Goal: Task Accomplishment & Management: Use online tool/utility

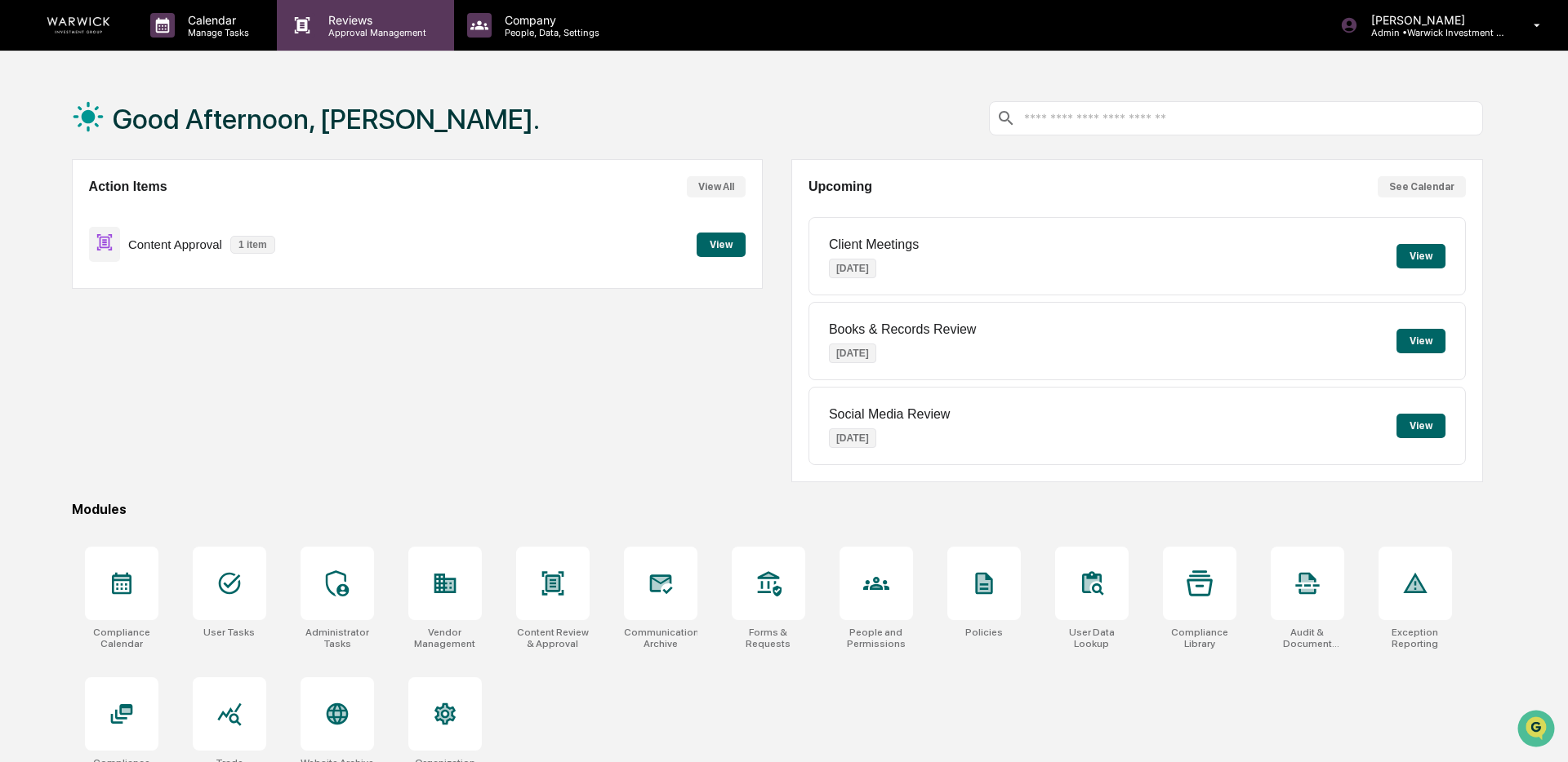
click at [345, 24] on p "Reviews" at bounding box center [374, 19] width 119 height 14
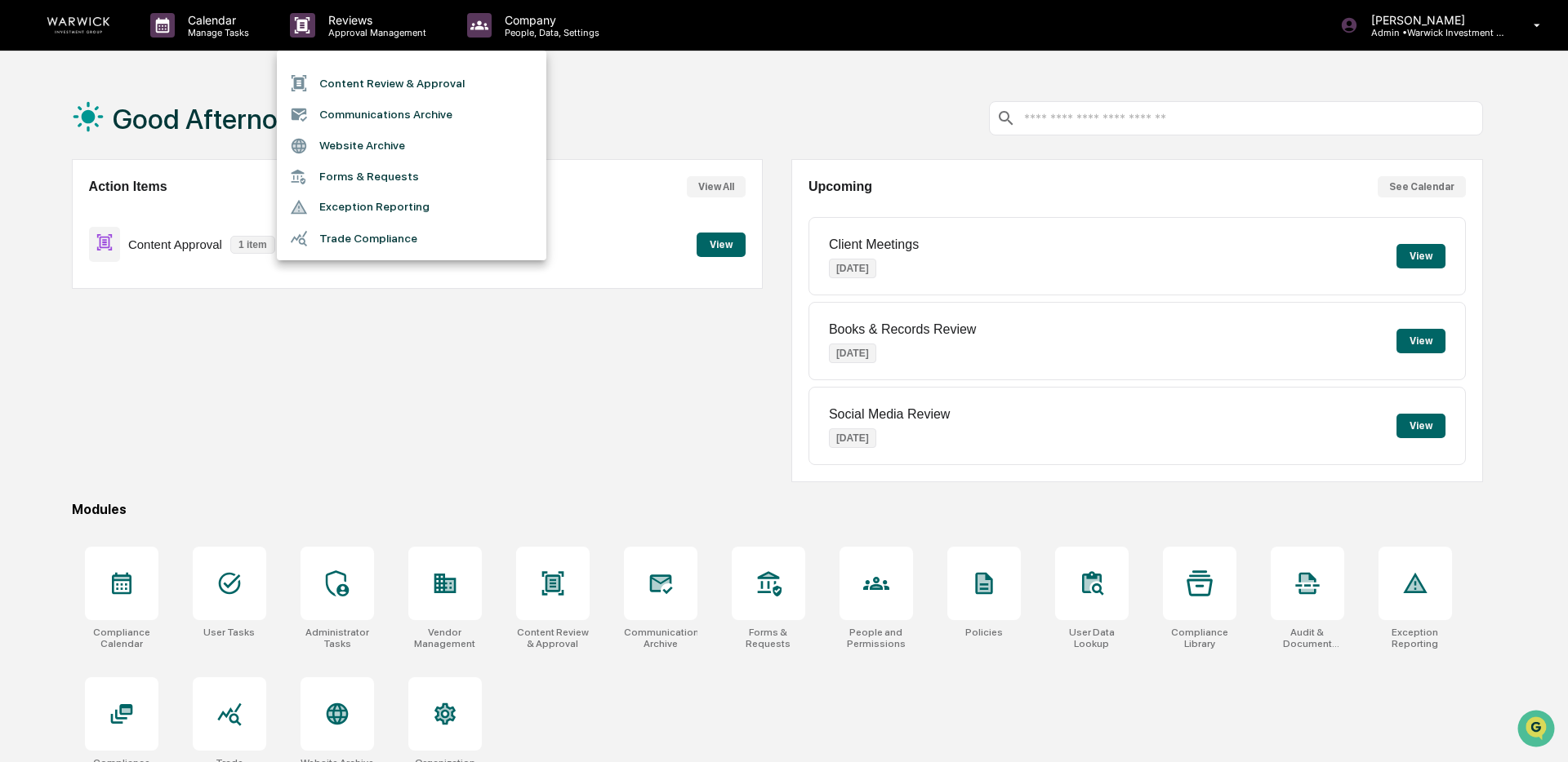
click at [344, 86] on li "Content Review & Approval" at bounding box center [412, 83] width 269 height 31
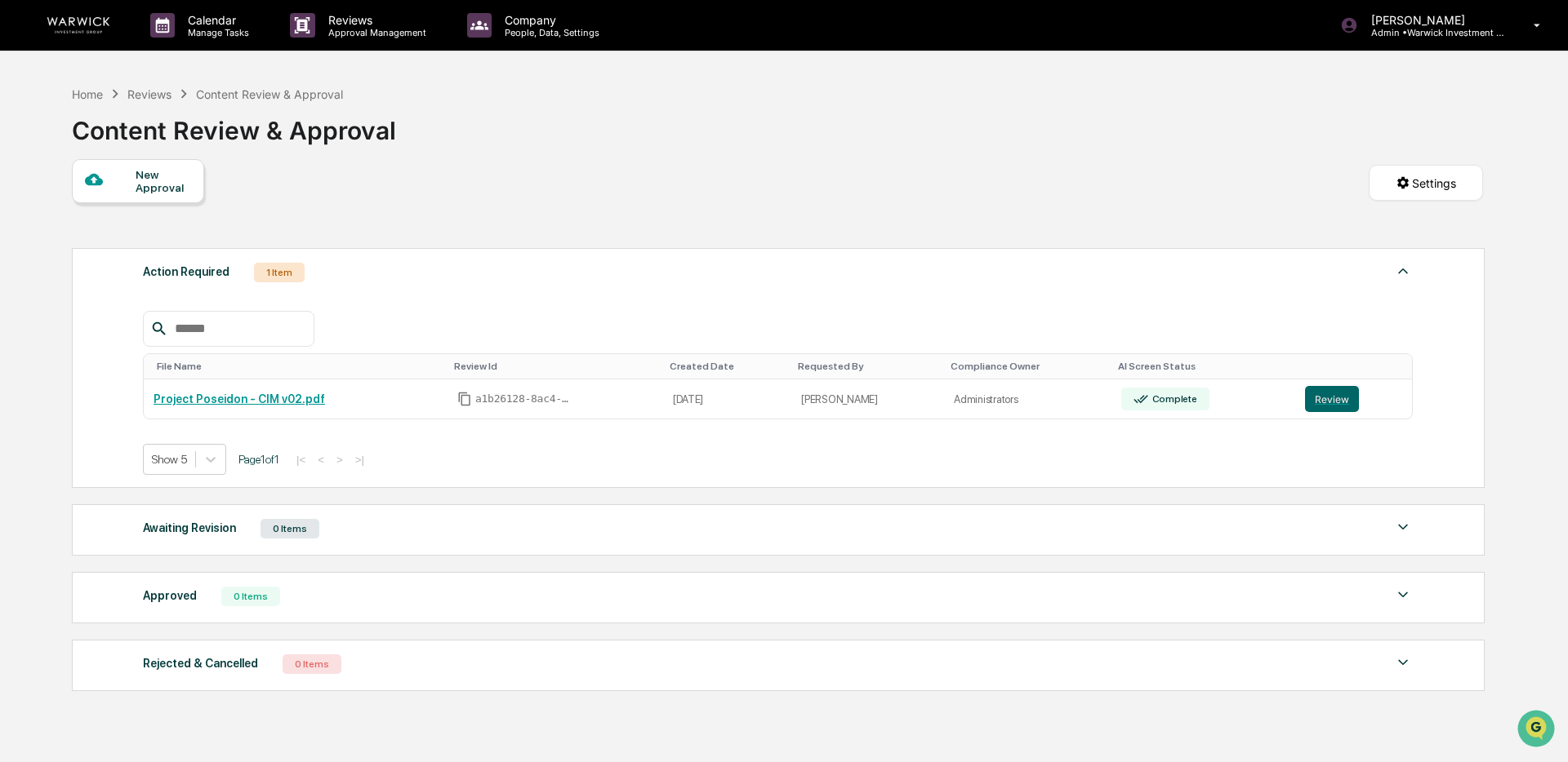
click at [153, 185] on div "New Approval" at bounding box center [163, 181] width 55 height 26
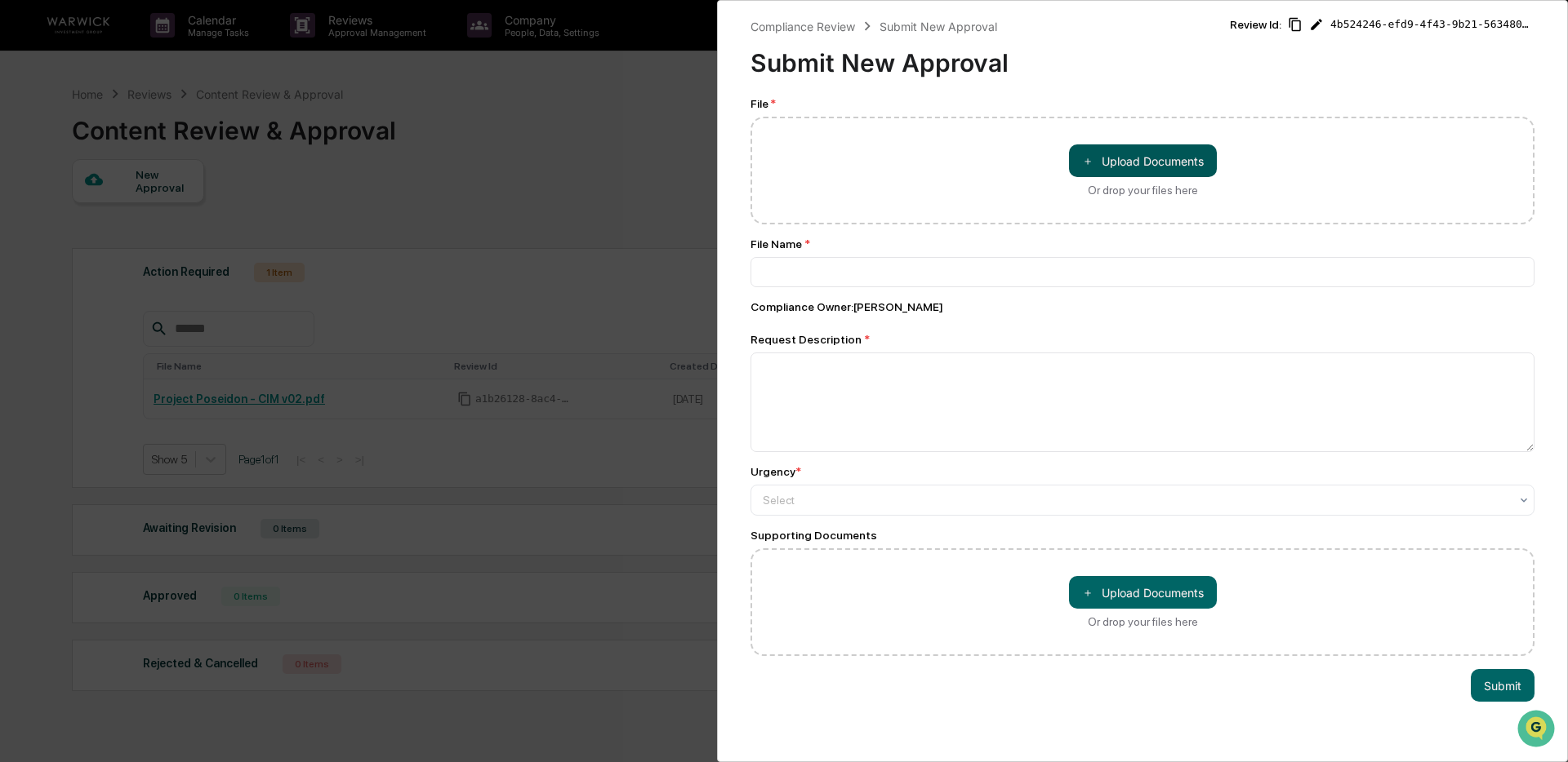
click at [1128, 151] on button "＋ Upload Documents" at bounding box center [1143, 161] width 147 height 33
type input "**********"
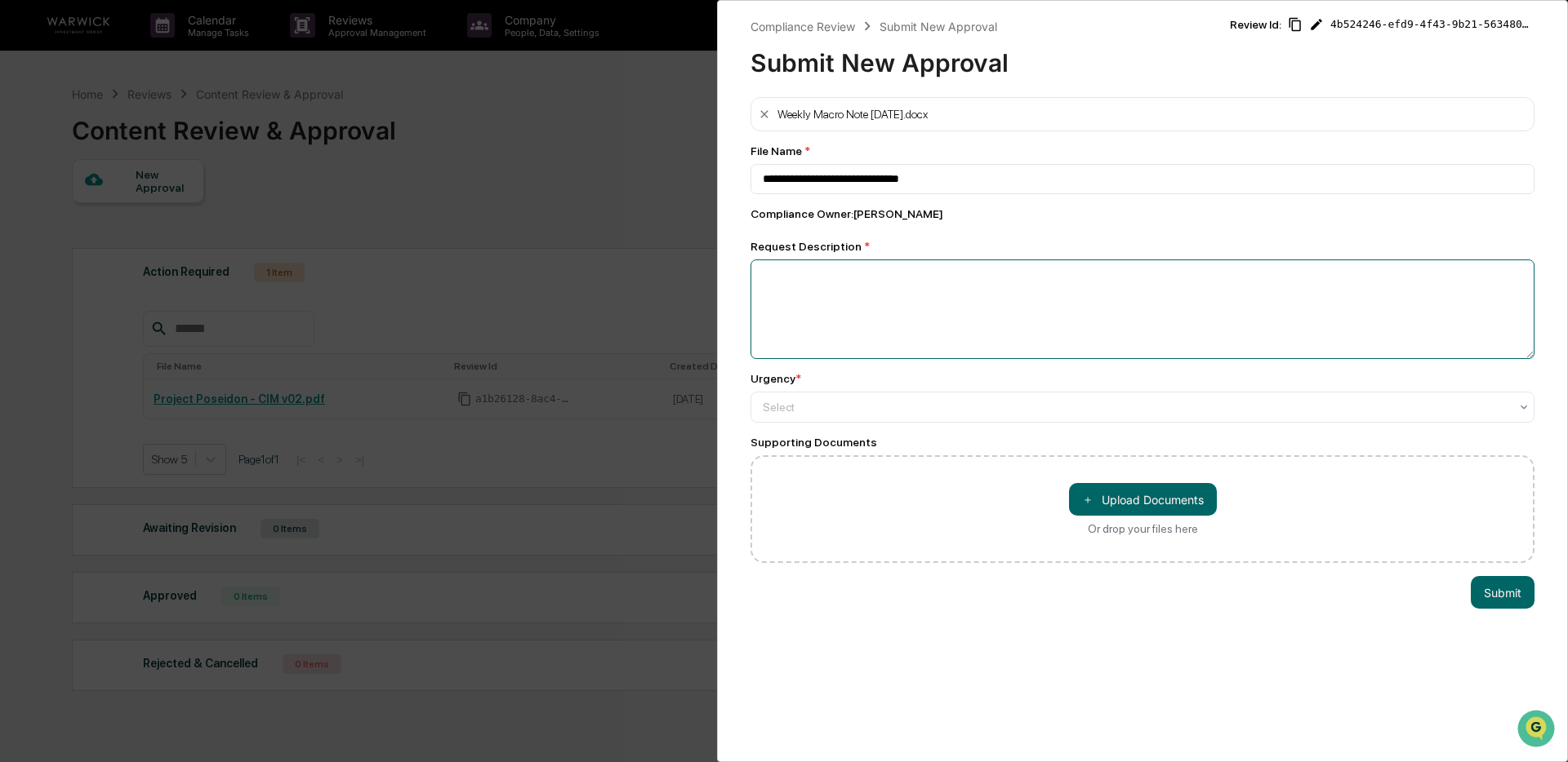
click at [846, 265] on textarea at bounding box center [1142, 310] width 784 height 100
type textarea "**********"
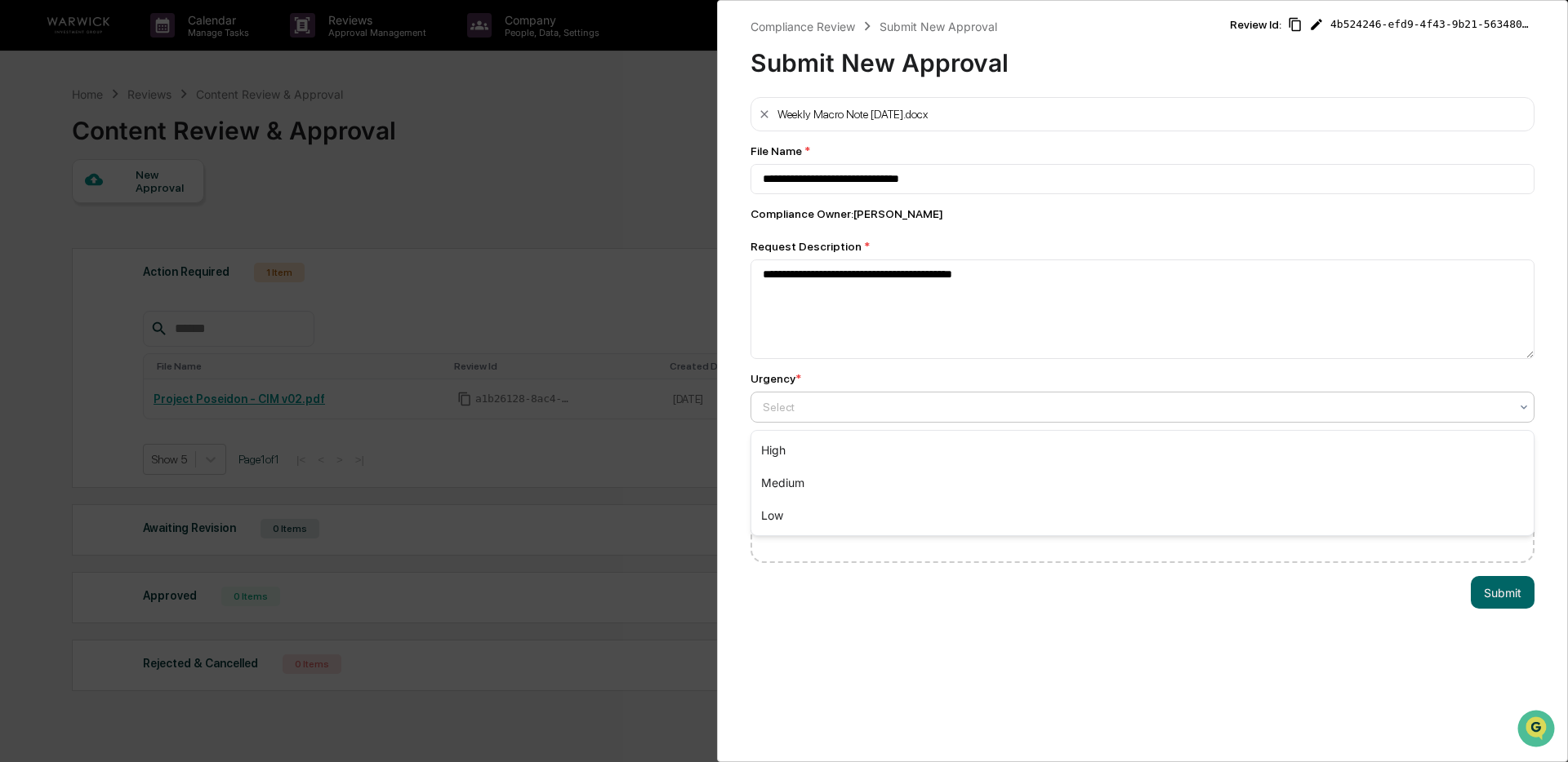
click at [850, 411] on div at bounding box center [1135, 406] width 746 height 16
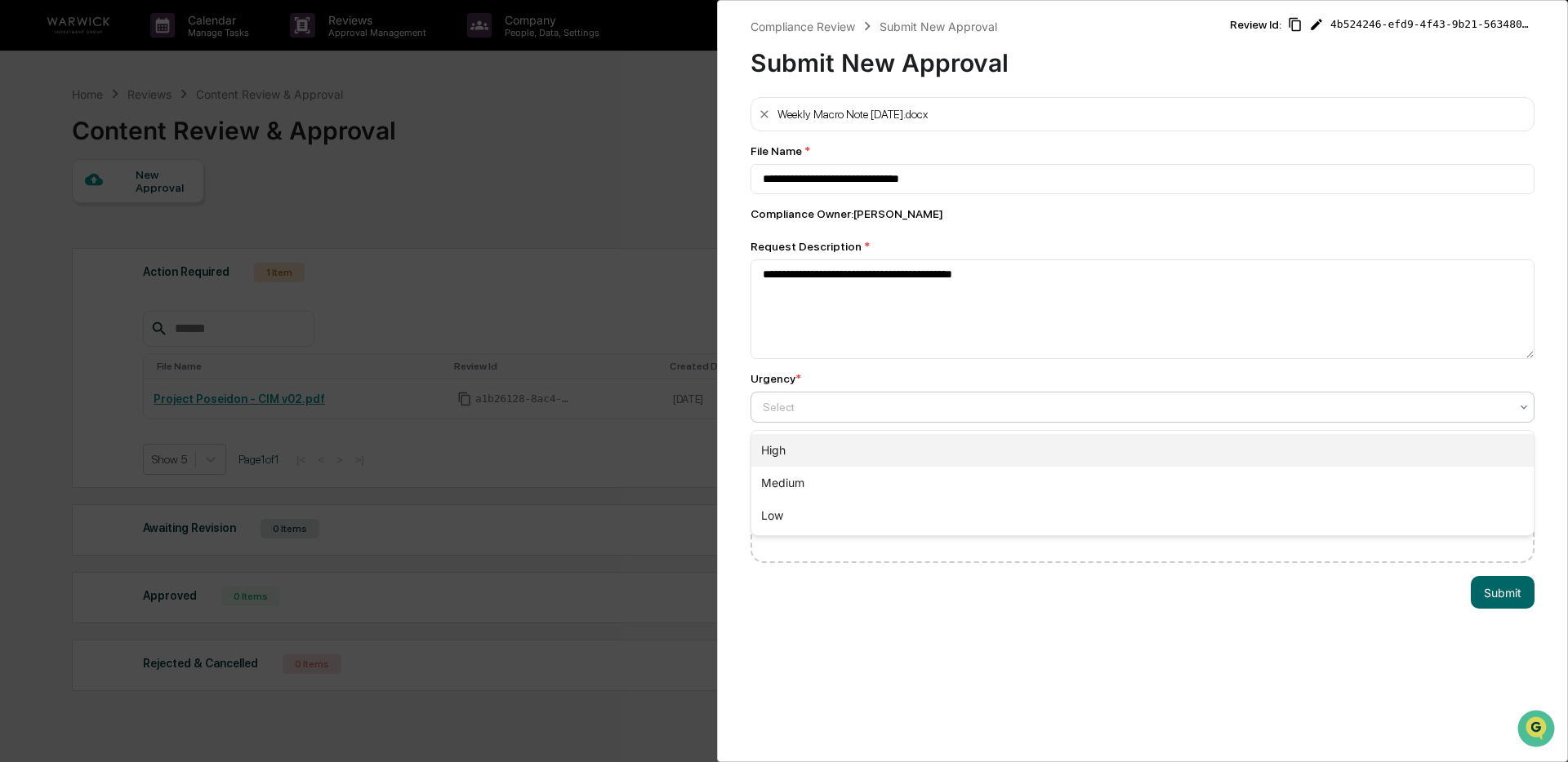
drag, startPoint x: 834, startPoint y: 447, endPoint x: 936, endPoint y: 478, distance: 106.6
click at [834, 447] on div "High" at bounding box center [1142, 450] width 782 height 33
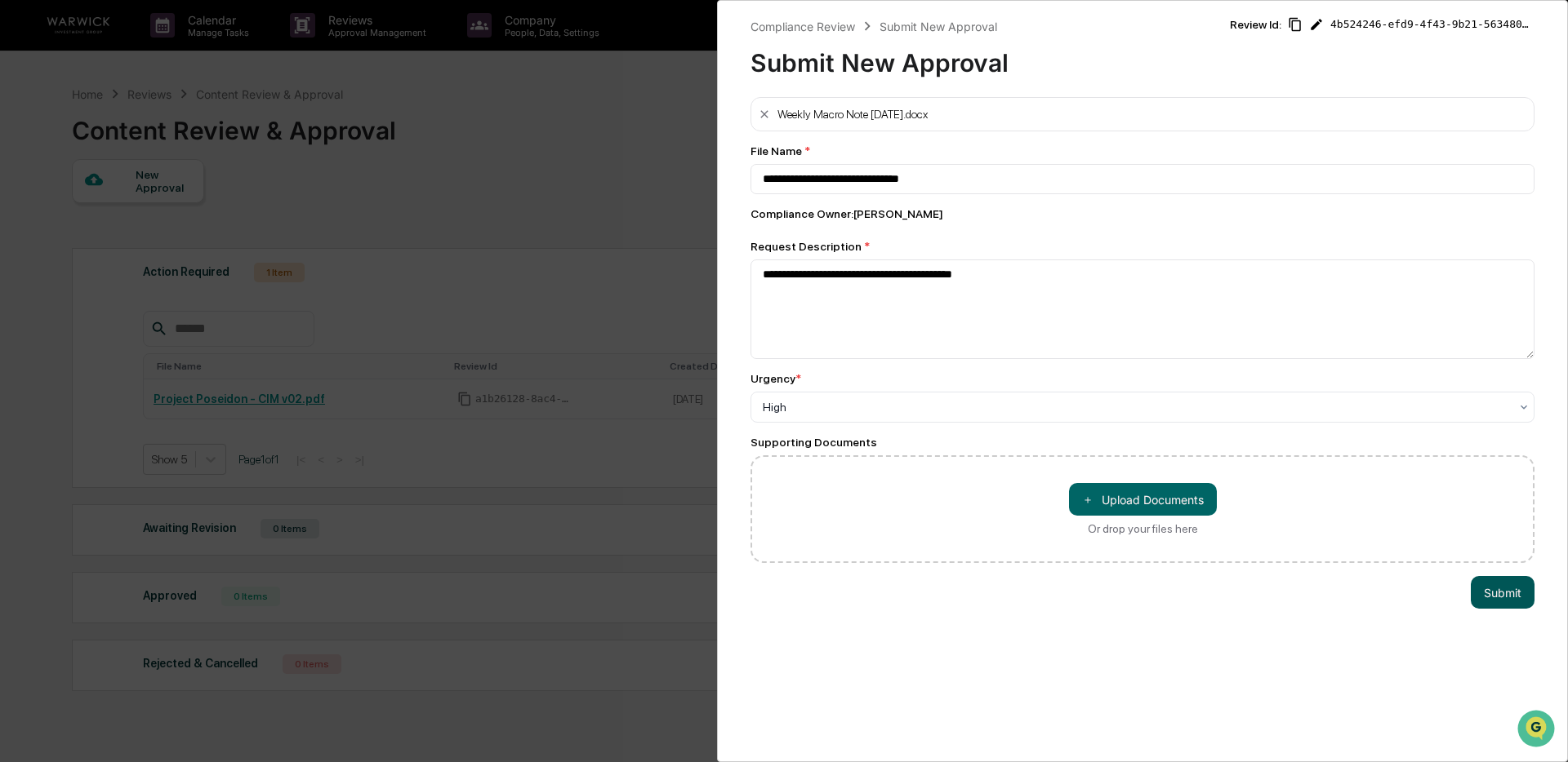
click at [1496, 602] on button "Submit" at bounding box center [1502, 593] width 64 height 33
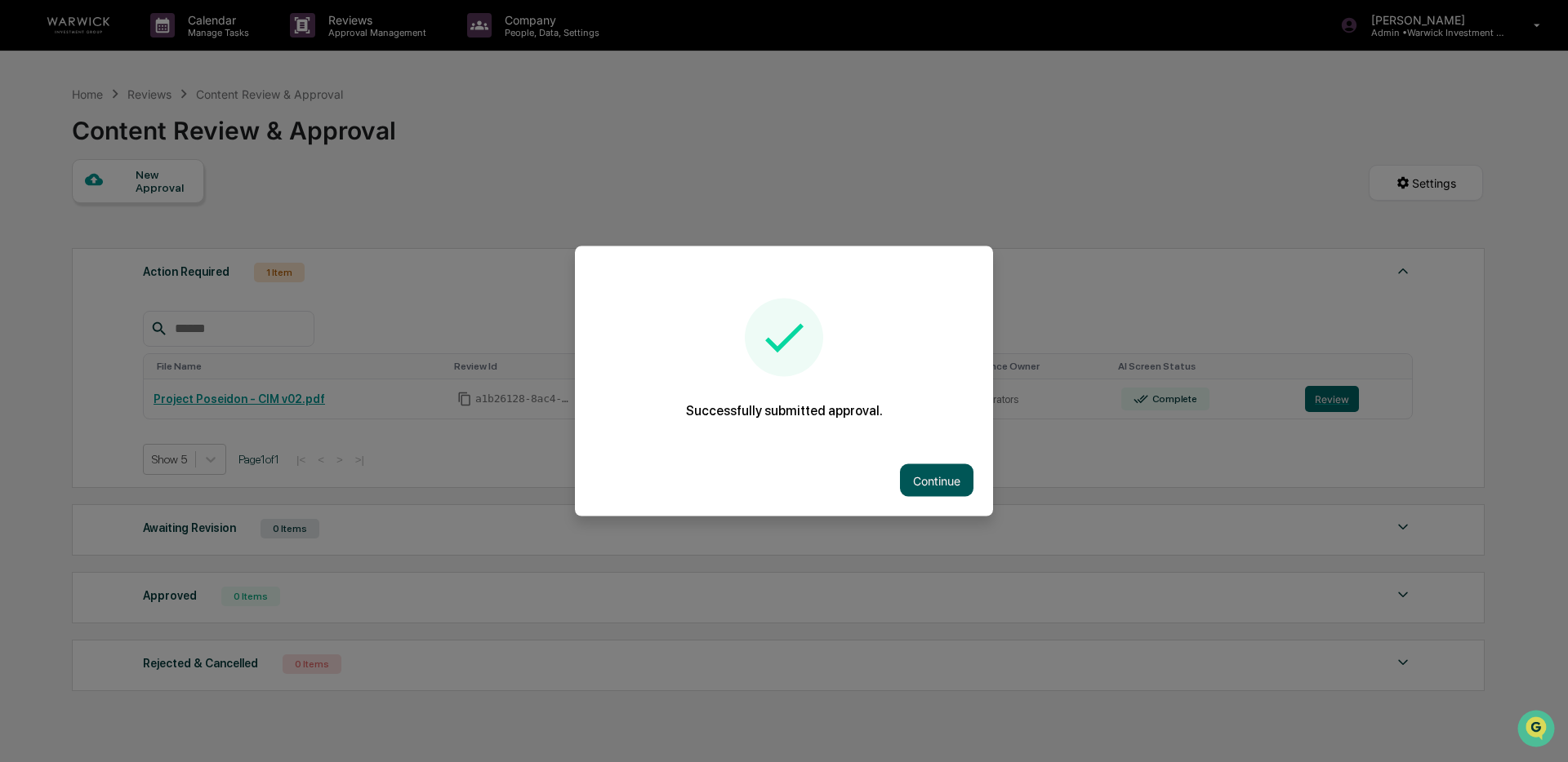
click at [925, 489] on button "Continue" at bounding box center [936, 480] width 74 height 33
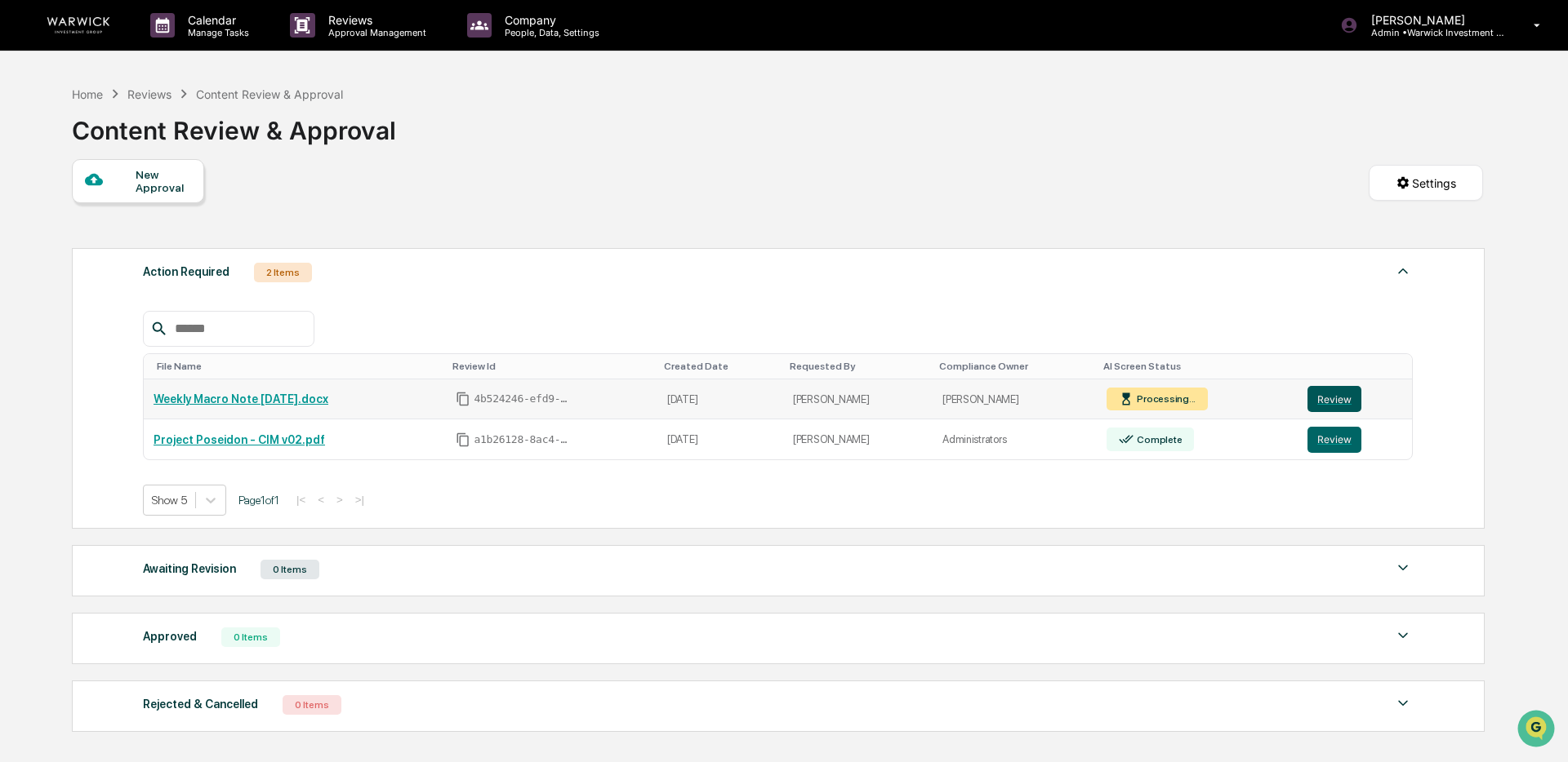
click at [1349, 406] on button "Review" at bounding box center [1334, 399] width 54 height 26
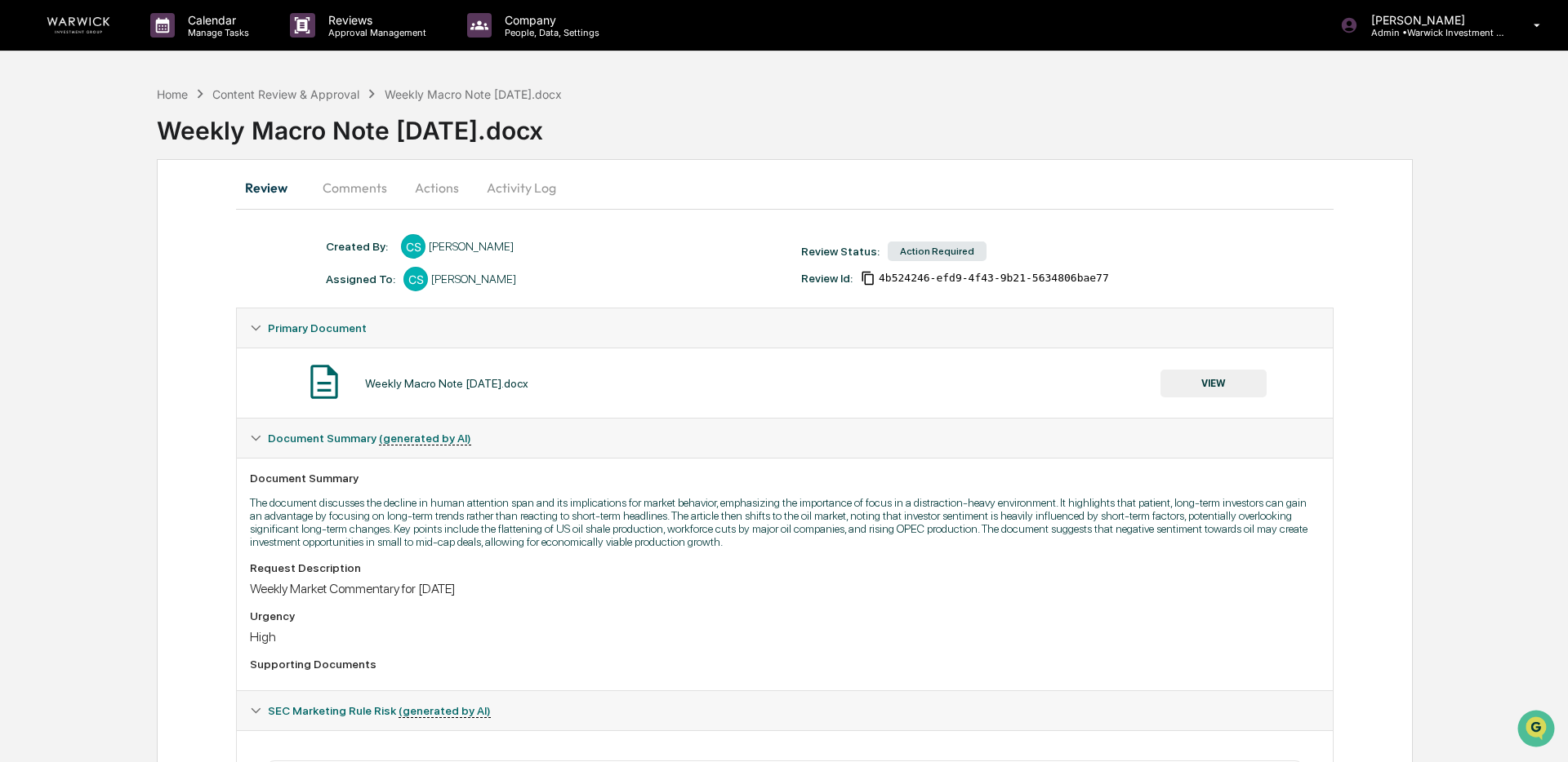
click at [1200, 388] on button "VIEW" at bounding box center [1213, 384] width 106 height 28
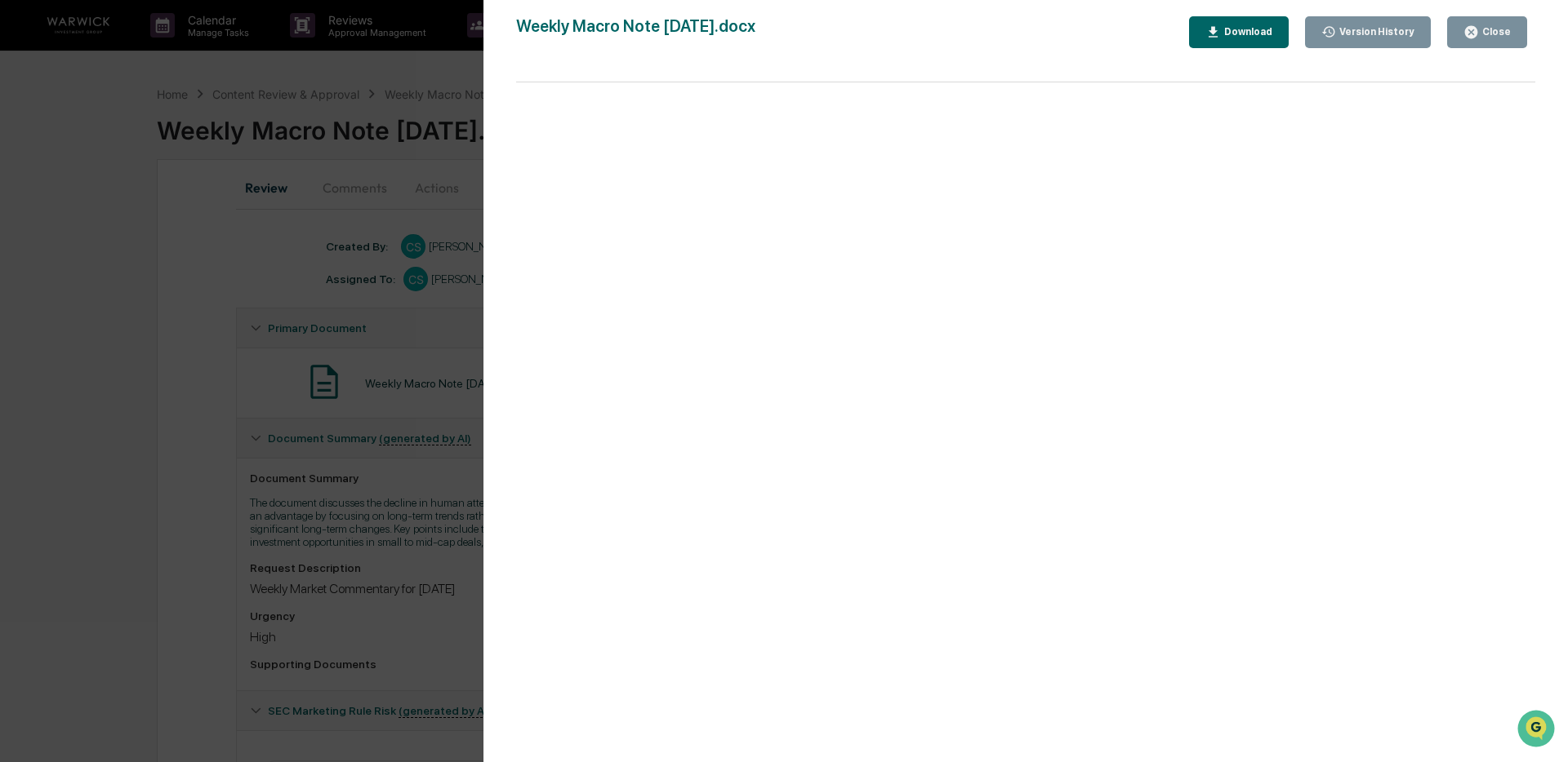
click at [1488, 36] on div "Close" at bounding box center [1495, 31] width 32 height 11
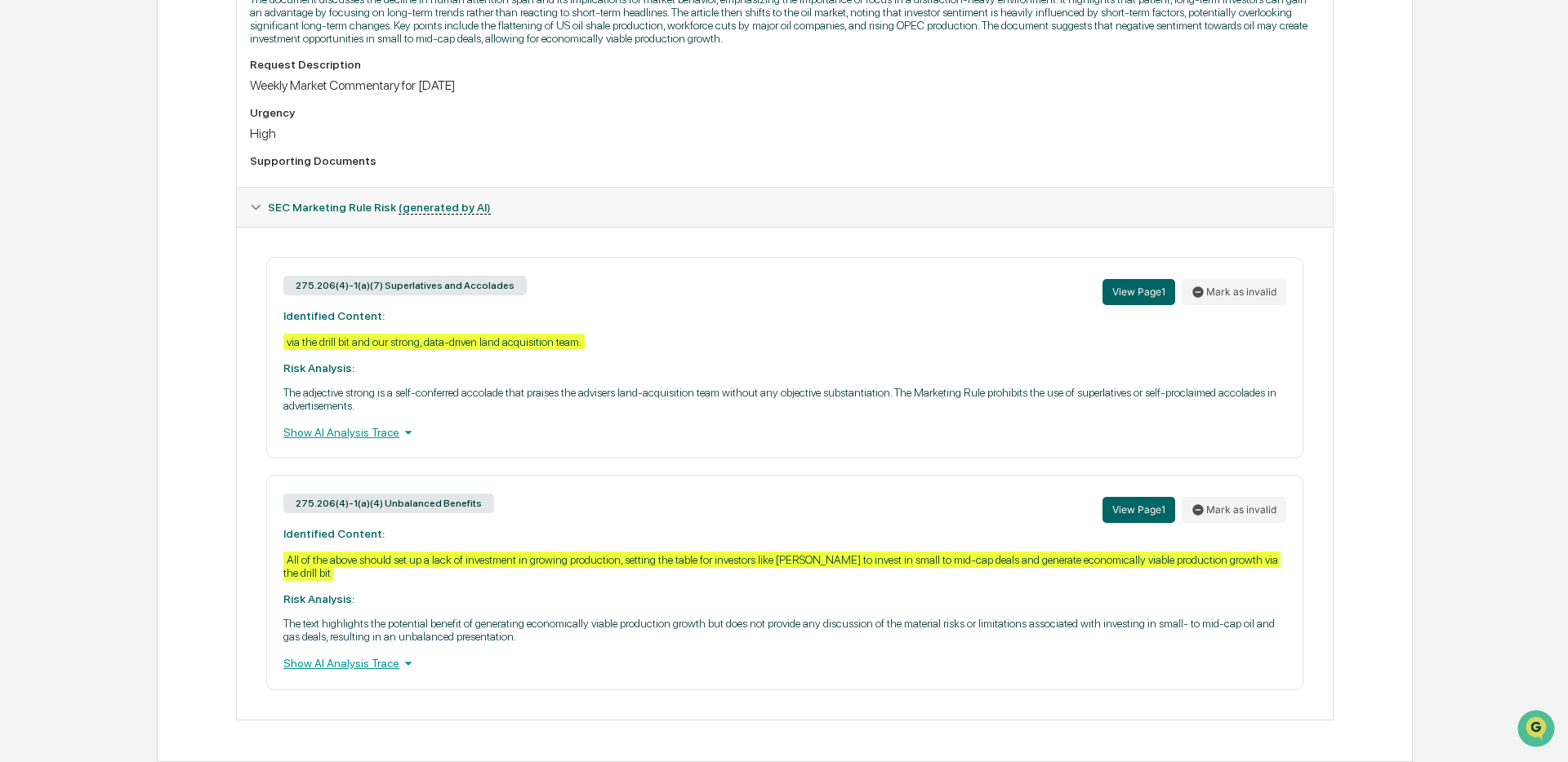
scroll to position [514, 0]
click at [1229, 286] on button "Mark as invalid" at bounding box center [1233, 292] width 104 height 26
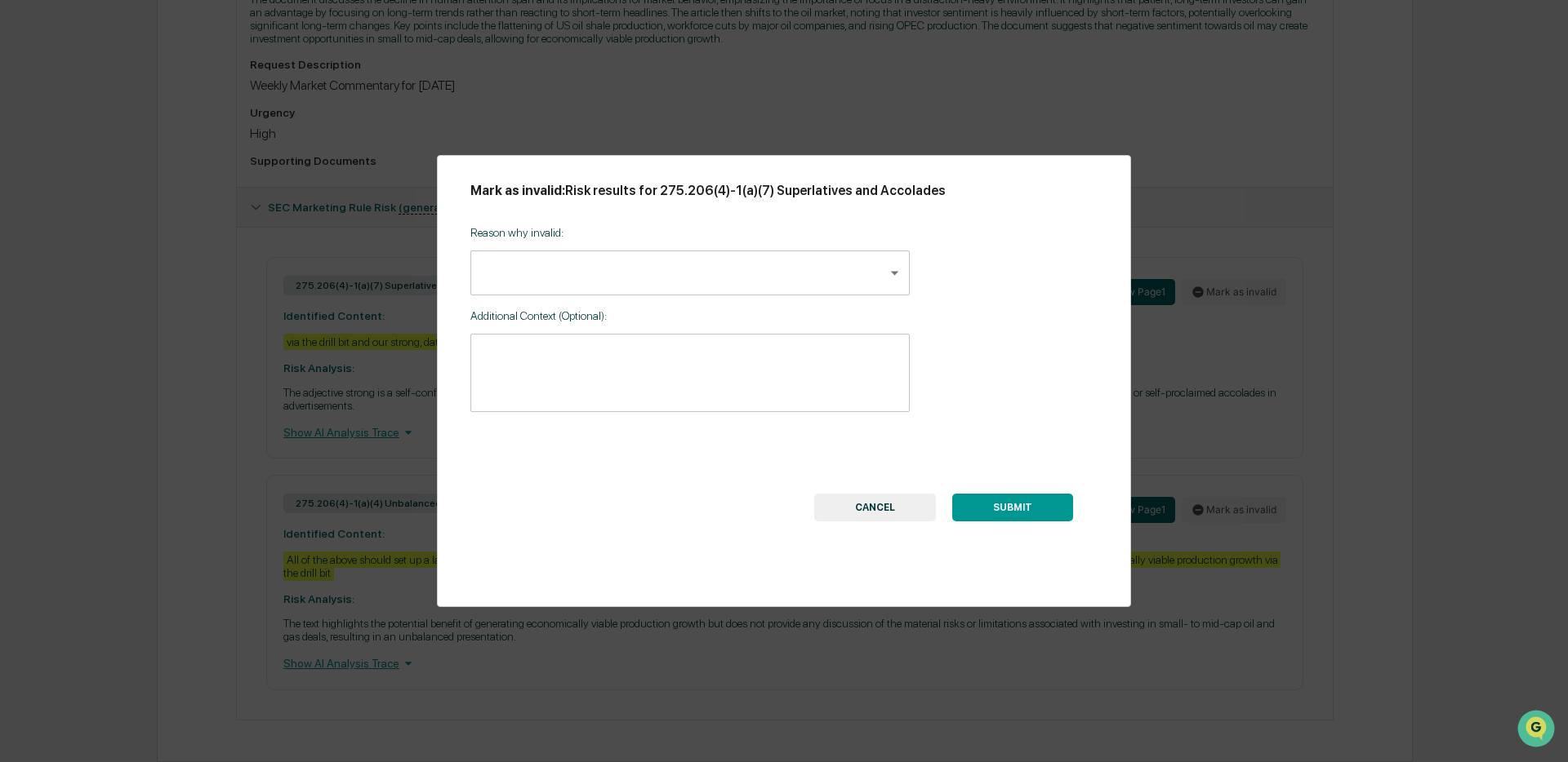
click at [832, 279] on body "Calendar Manage Tasks Reviews Approval Management Company People, Data, Setting…" at bounding box center [784, 129] width 1568 height 1266
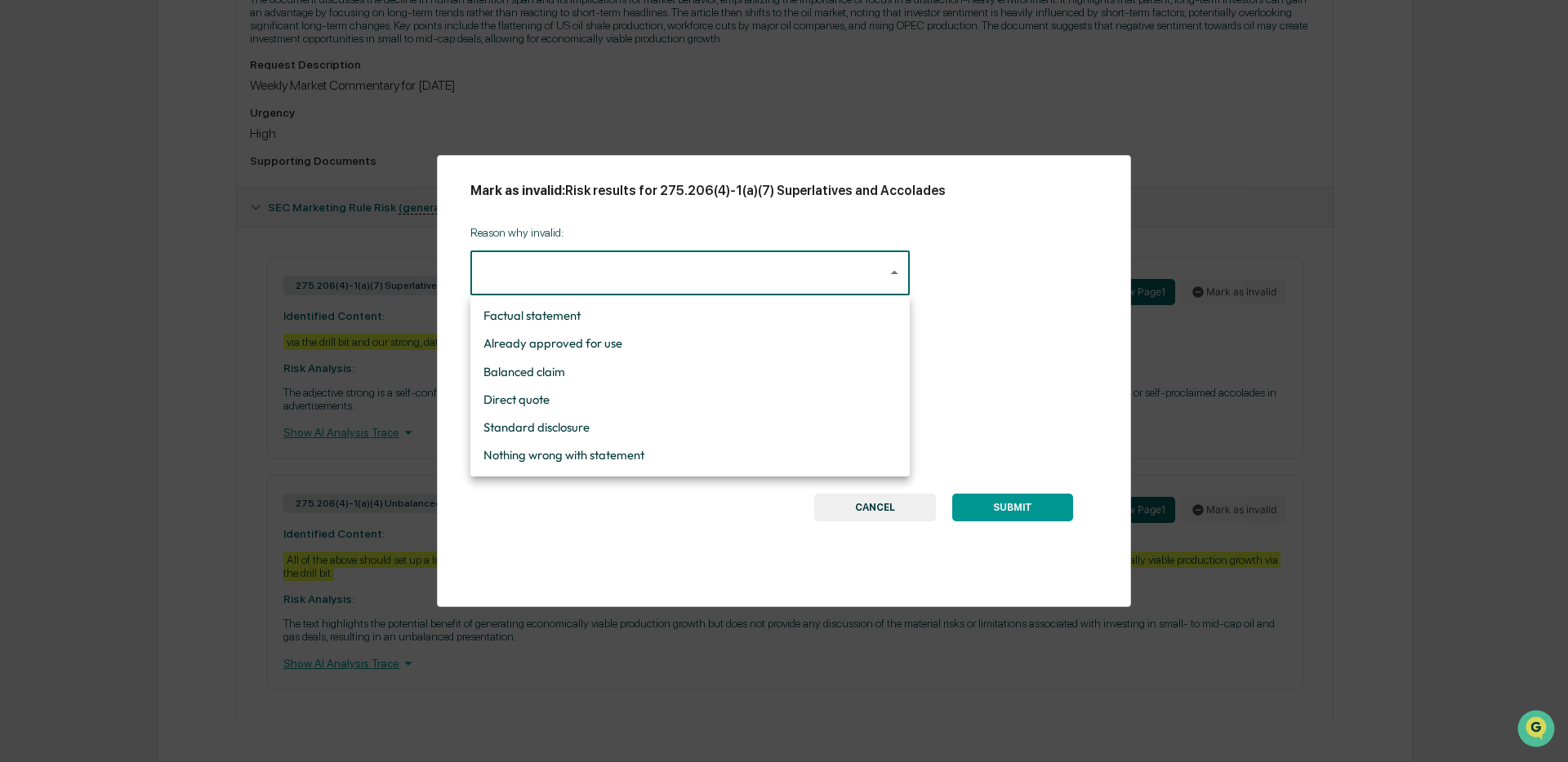
drag, startPoint x: 625, startPoint y: 460, endPoint x: 629, endPoint y: 444, distance: 16.5
click at [625, 460] on li "Nothing wrong with statement" at bounding box center [690, 455] width 440 height 28
type input "**********"
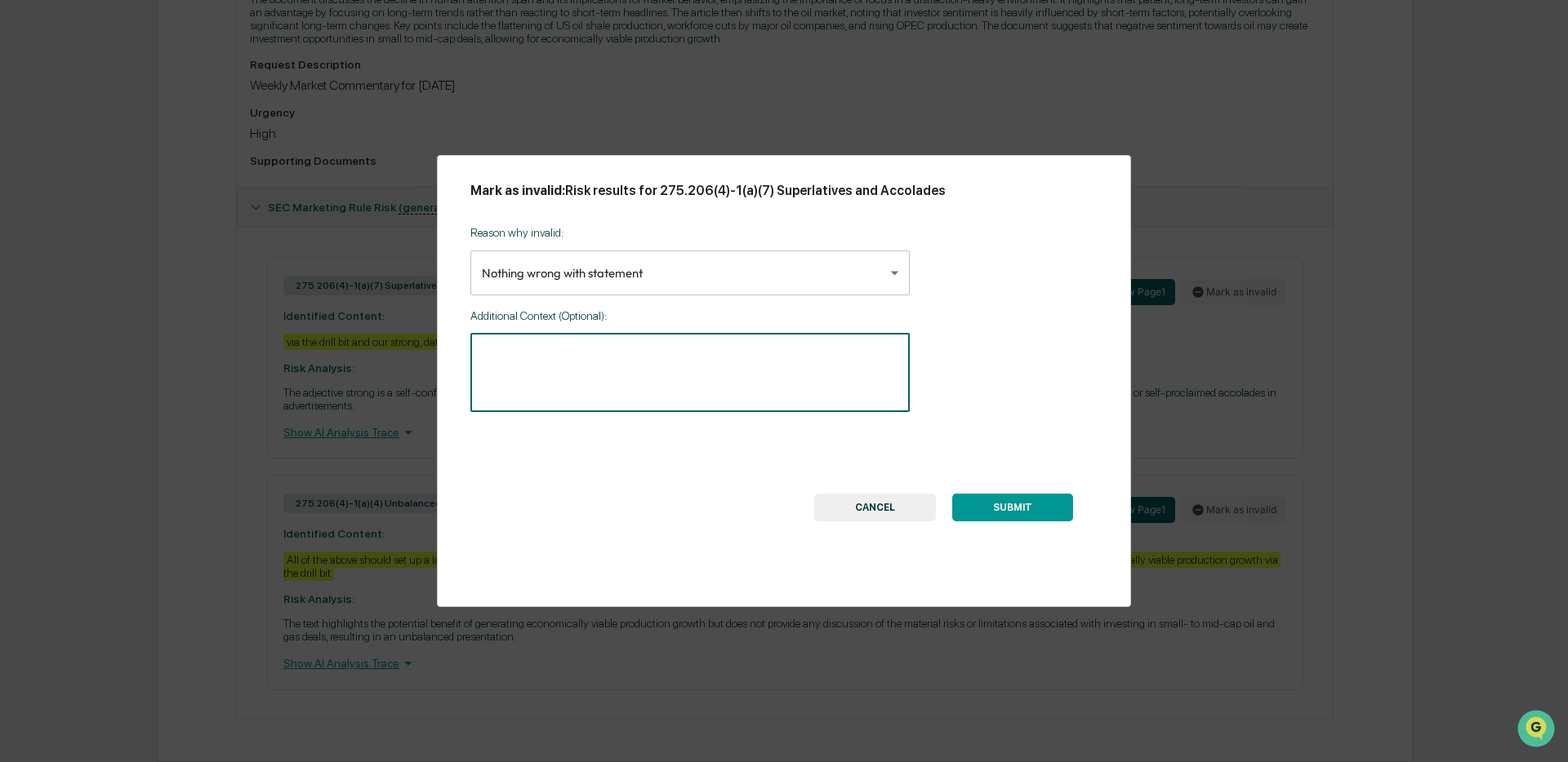
click at [605, 347] on textarea at bounding box center [690, 373] width 417 height 52
type textarea "*"
type textarea "**********"
click at [997, 505] on button "SUBMIT" at bounding box center [1012, 507] width 121 height 28
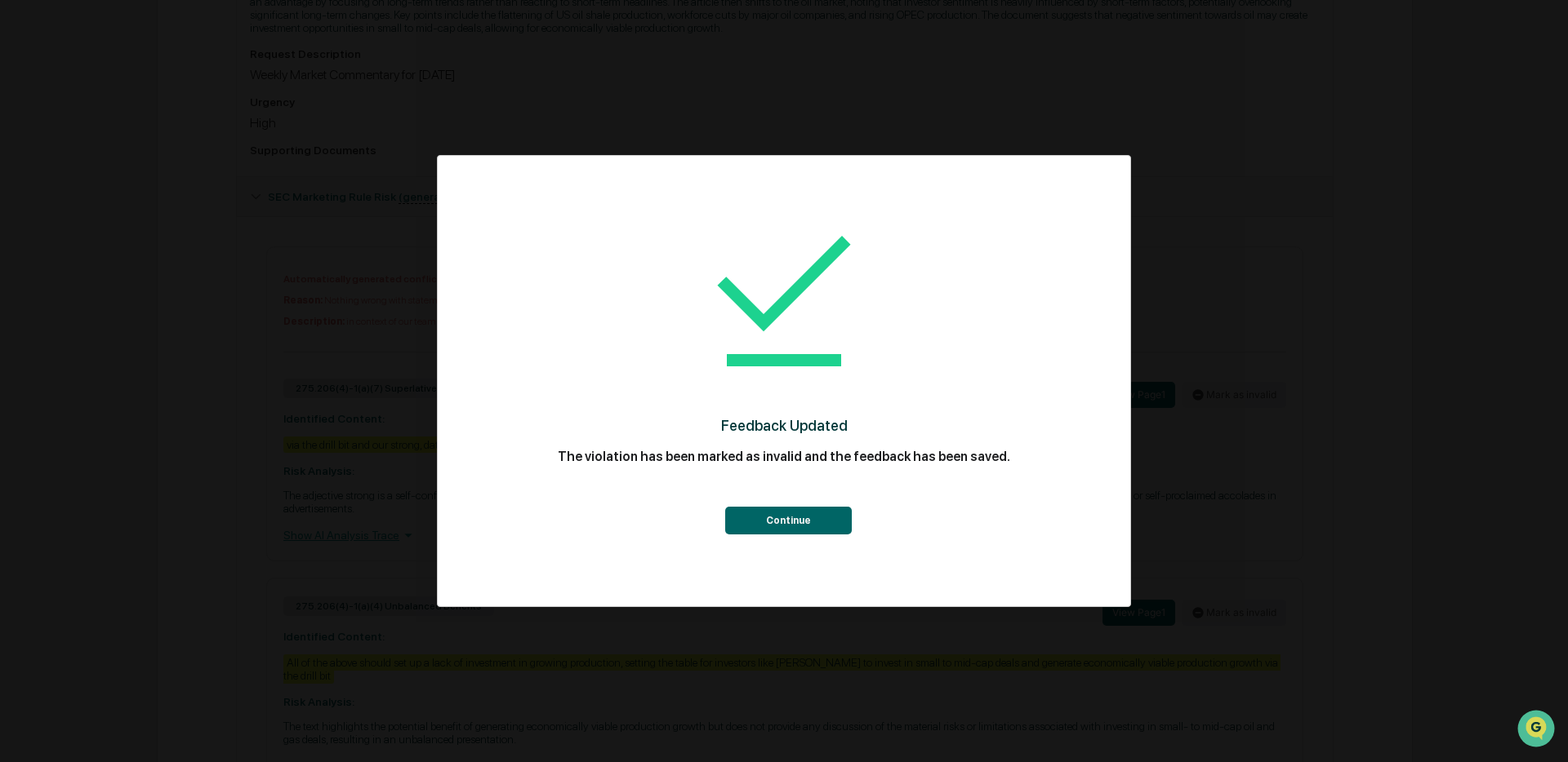
click at [835, 529] on button "Continue" at bounding box center [788, 521] width 126 height 28
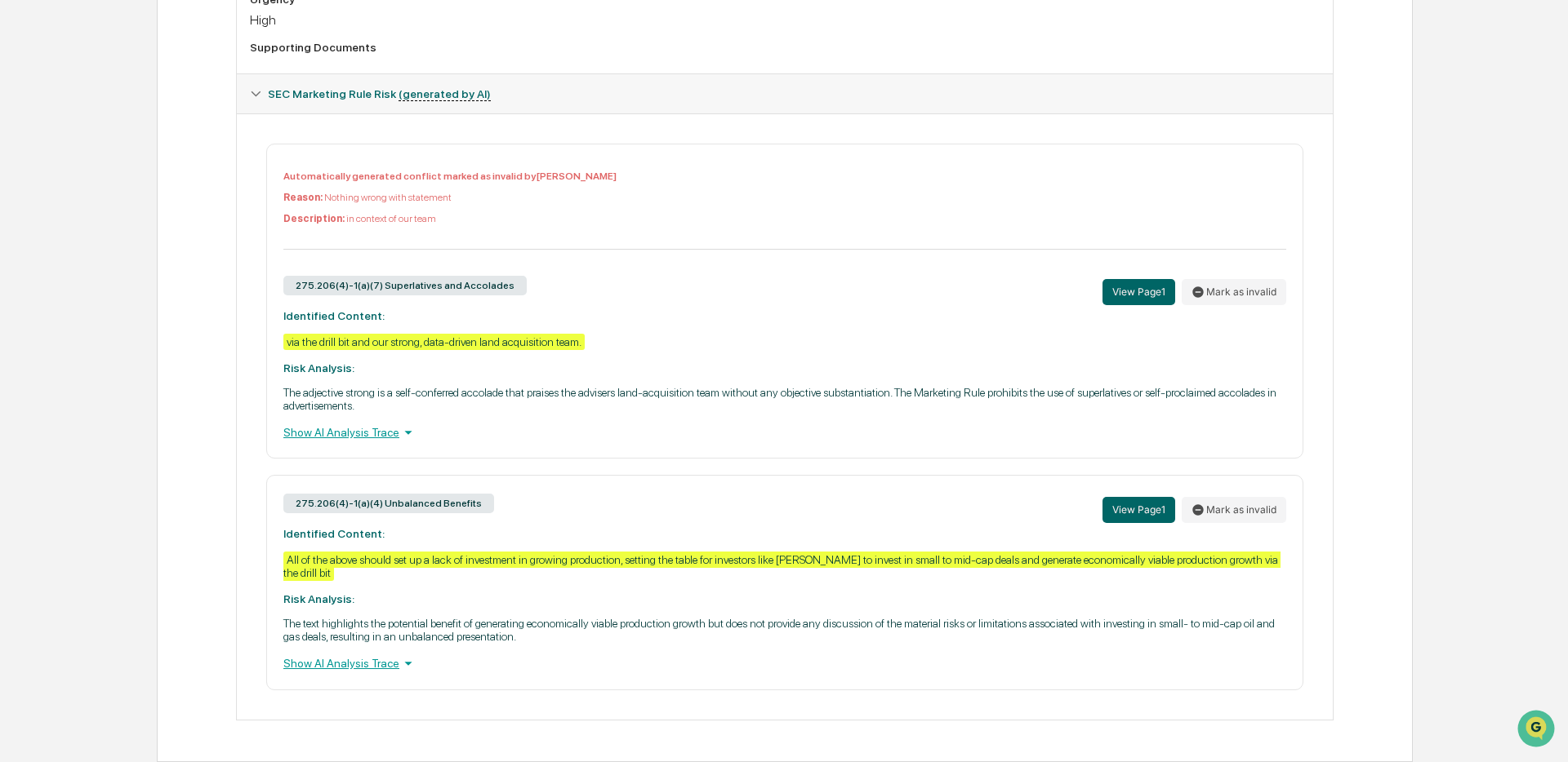
scroll to position [639, 0]
click at [1233, 509] on button "Mark as invalid" at bounding box center [1233, 510] width 104 height 26
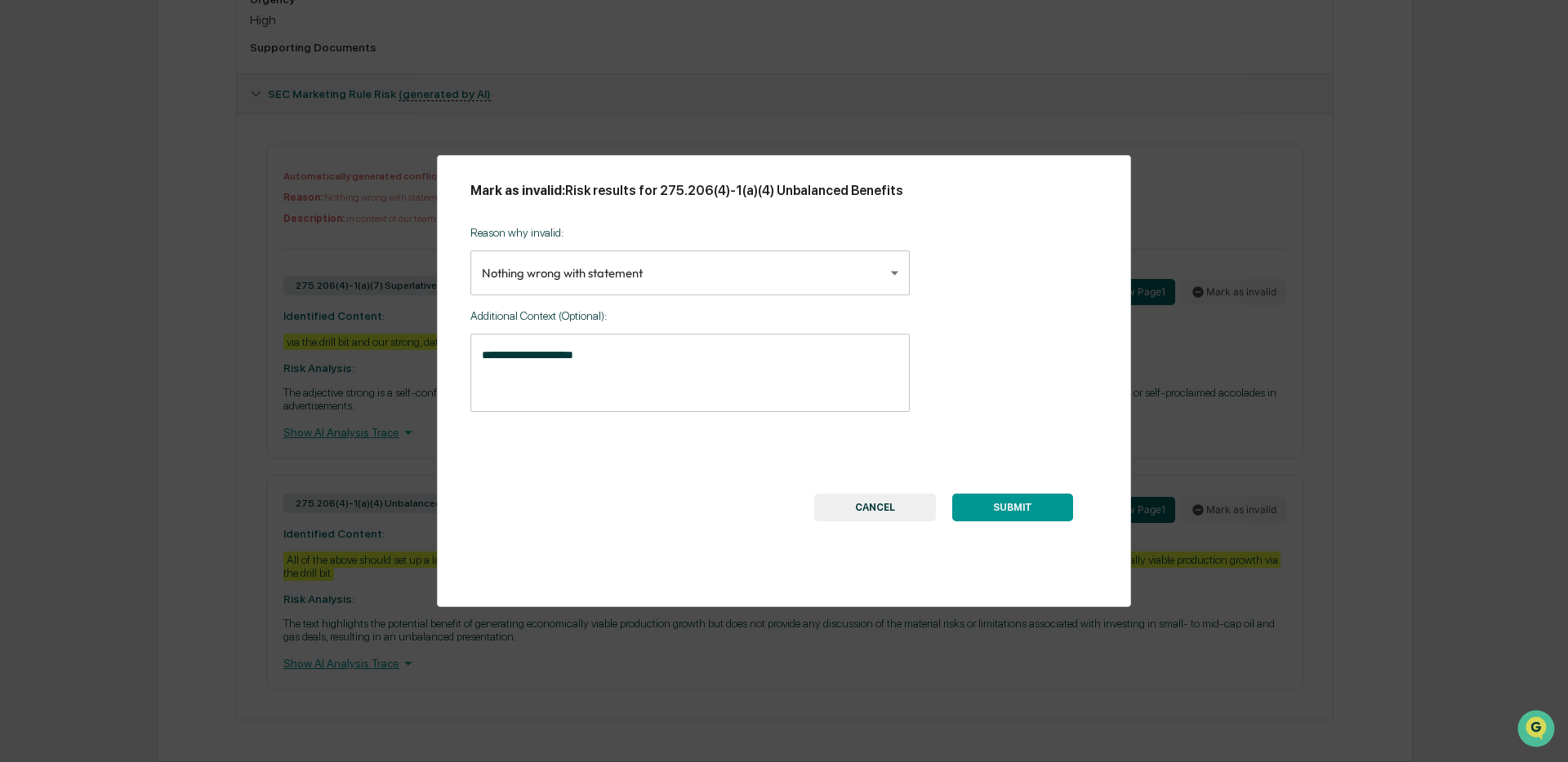
click at [684, 349] on textarea "**********" at bounding box center [690, 373] width 417 height 52
drag, startPoint x: 645, startPoint y: 355, endPoint x: 420, endPoint y: 359, distance: 225.0
click at [420, 359] on div "**********" at bounding box center [784, 381] width 1568 height 762
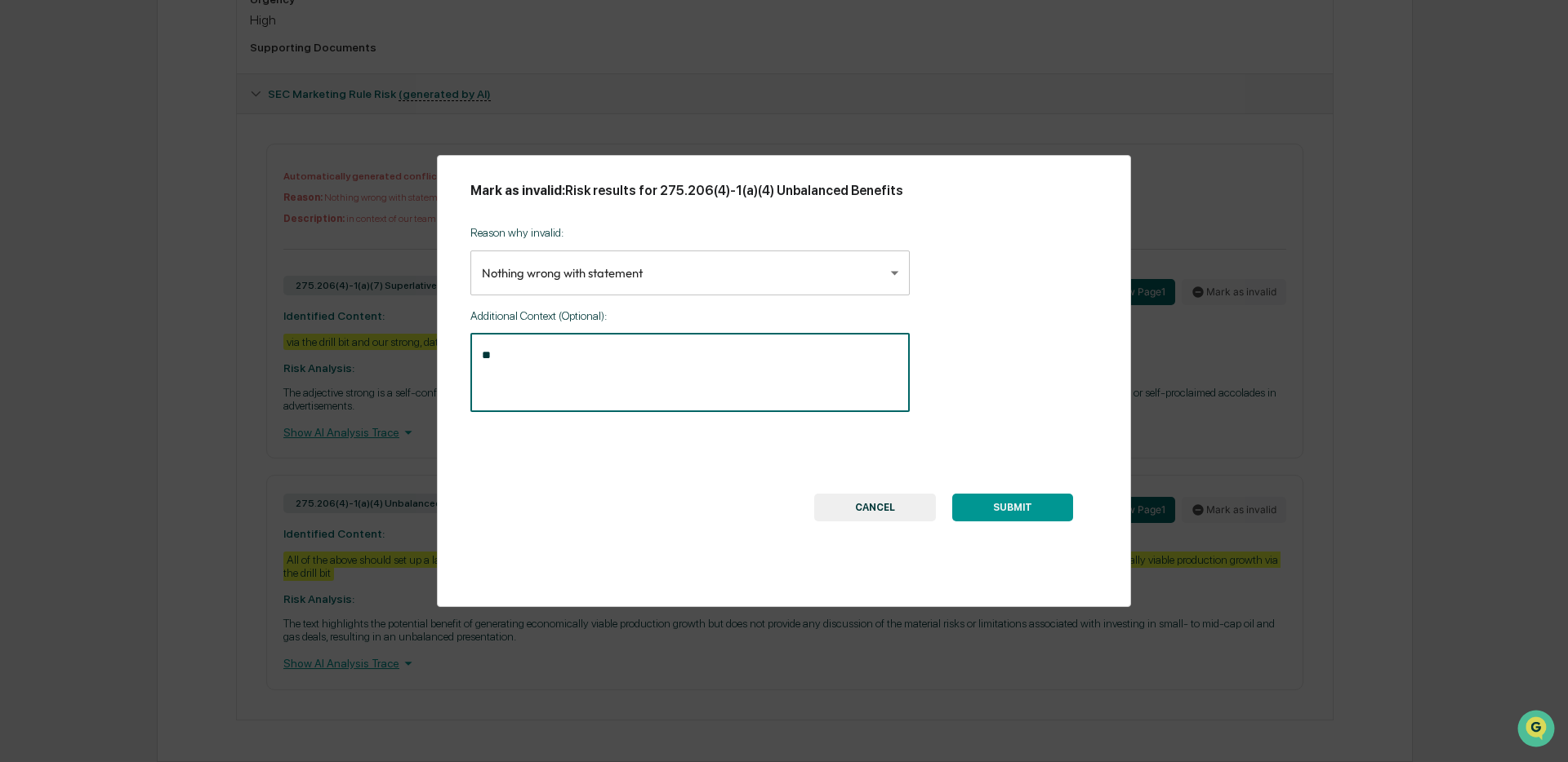
type textarea "*"
type textarea "**********"
click at [1030, 514] on button "SUBMIT" at bounding box center [1012, 507] width 121 height 28
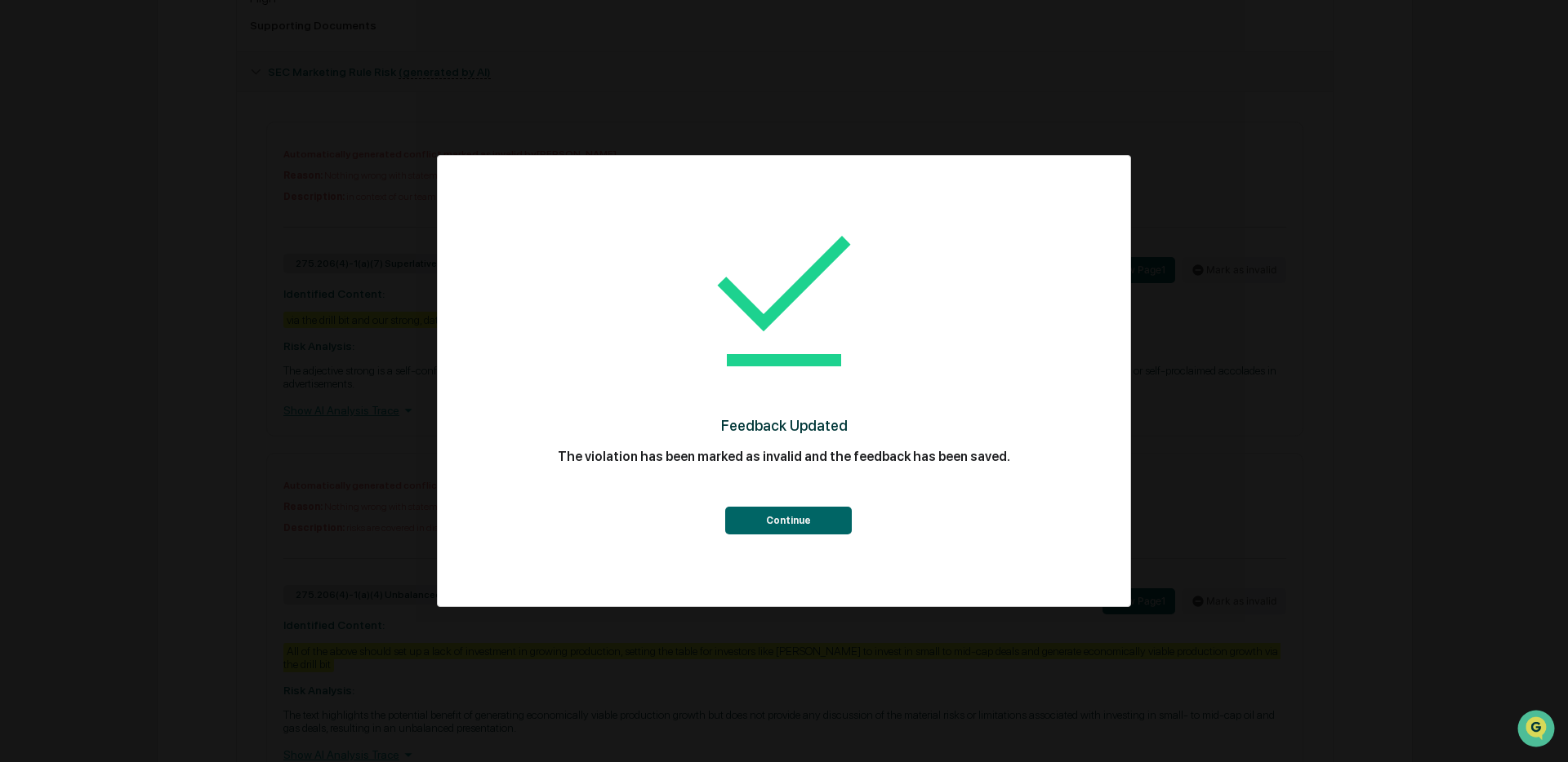
click at [781, 527] on button "Continue" at bounding box center [788, 521] width 126 height 28
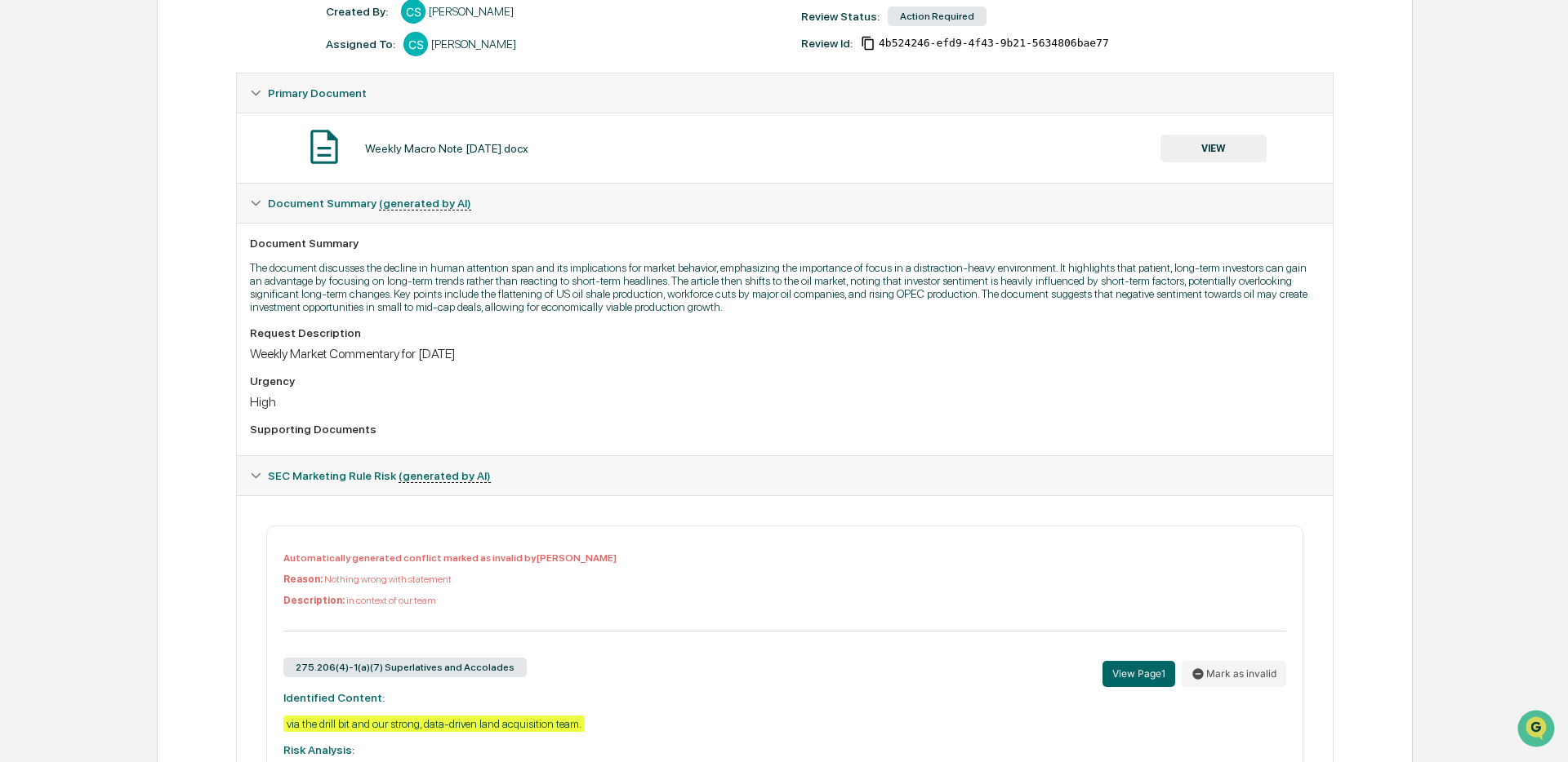
scroll to position [0, 0]
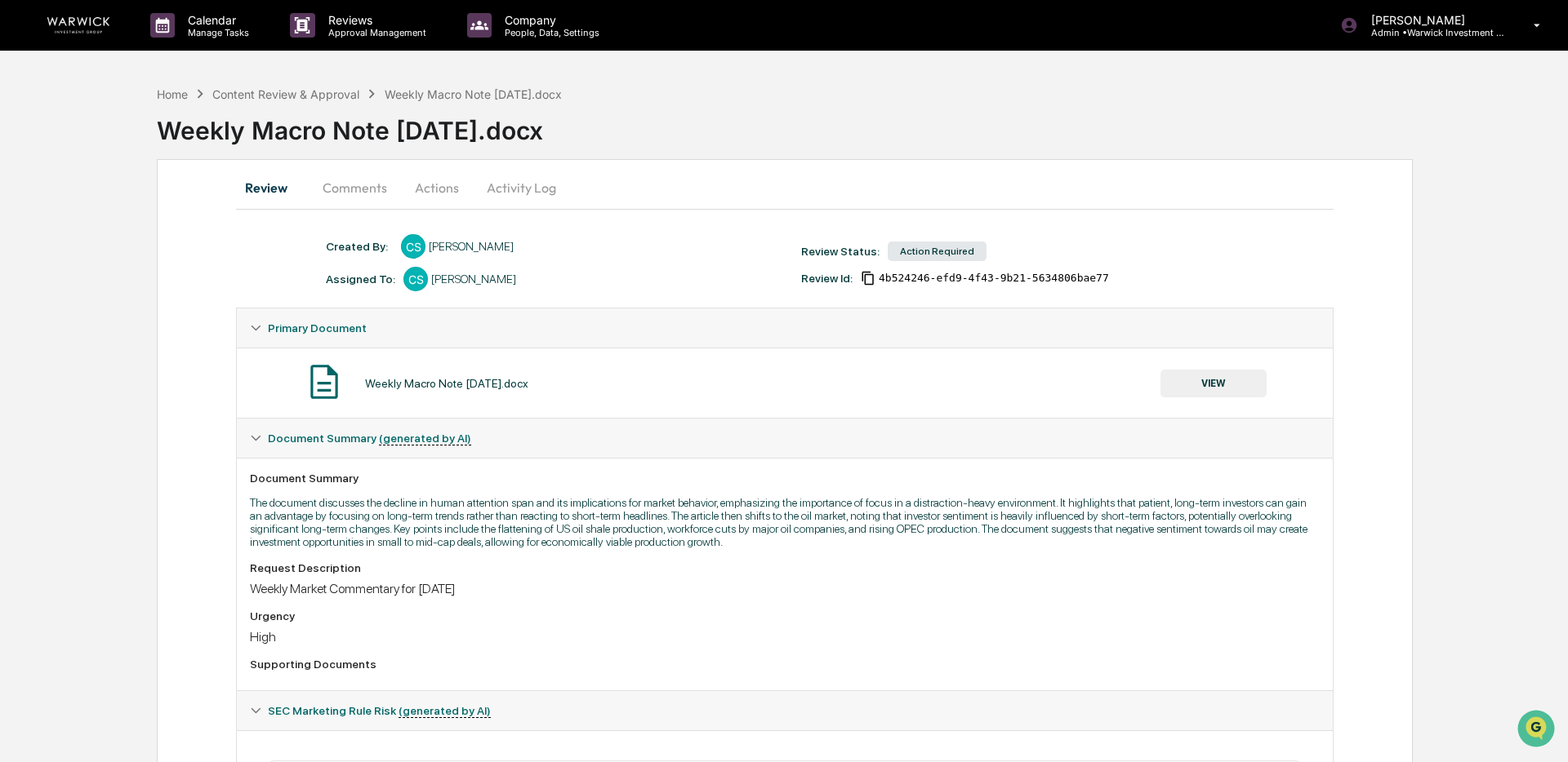
click at [431, 189] on button "Actions" at bounding box center [436, 188] width 74 height 39
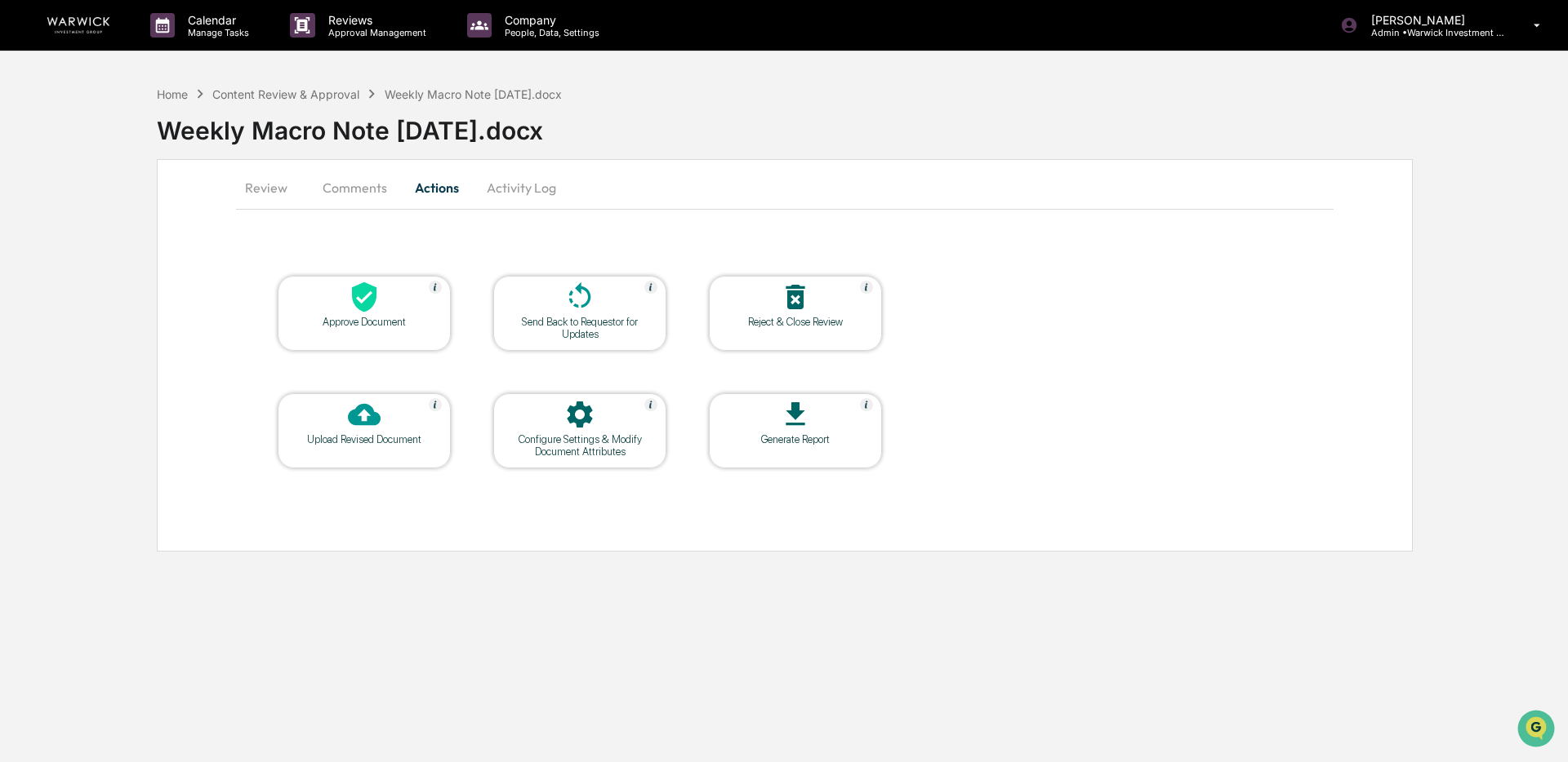
click at [60, 17] on img at bounding box center [78, 25] width 79 height 16
